Goal: Navigation & Orientation: Find specific page/section

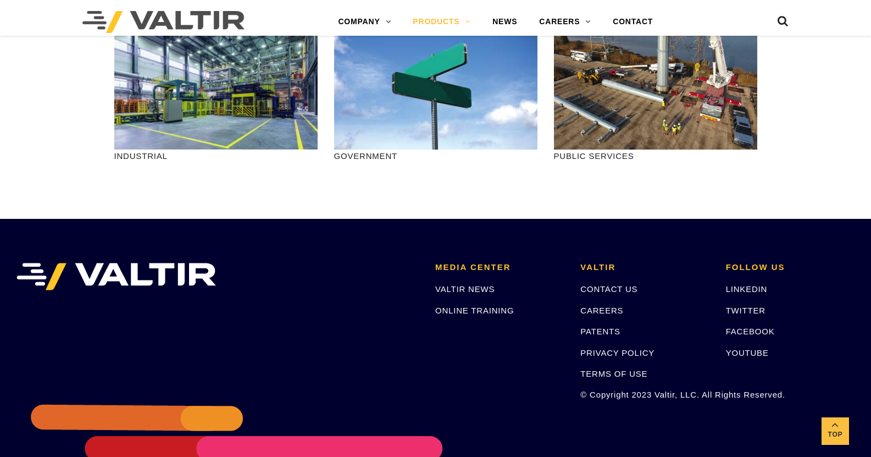
scroll to position [1373, 0]
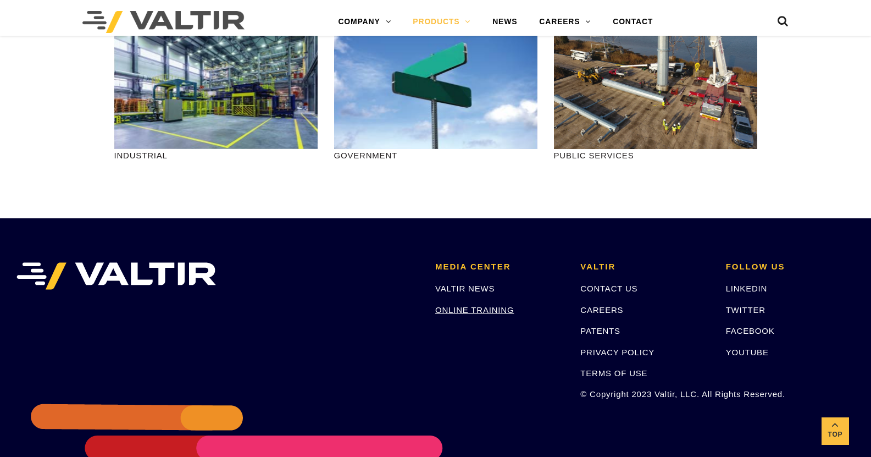
click at [487, 313] on link "ONLINE TRAINING" at bounding box center [474, 309] width 79 height 9
click at [467, 288] on link "VALTIR NEWS" at bounding box center [464, 288] width 59 height 9
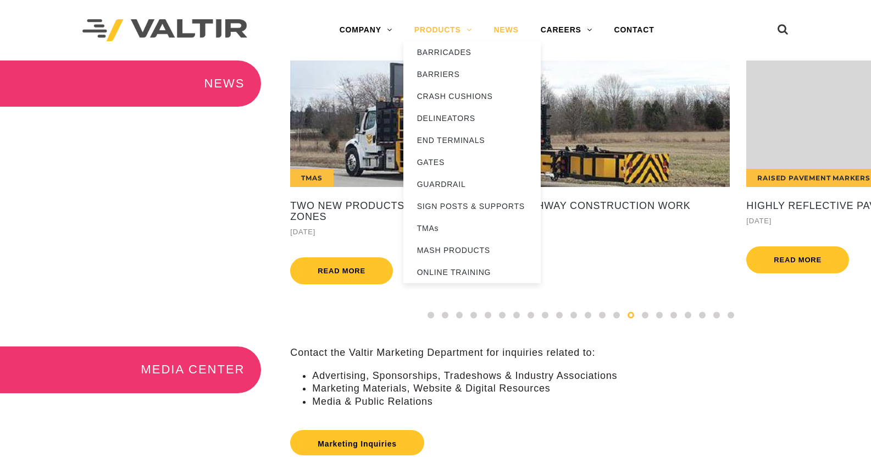
click at [435, 31] on link "PRODUCTS" at bounding box center [443, 30] width 80 height 22
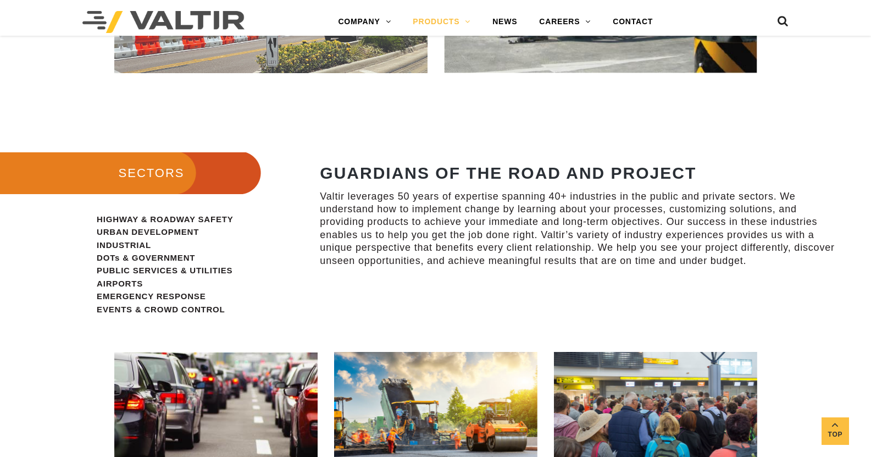
scroll to position [876, 0]
